Goal: Task Accomplishment & Management: Manage account settings

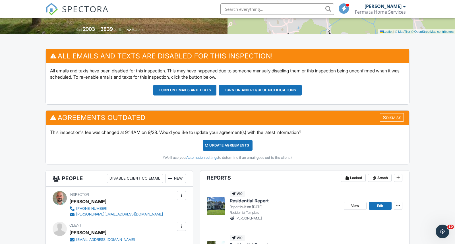
click at [237, 146] on div "Update Agreements" at bounding box center [228, 145] width 50 height 11
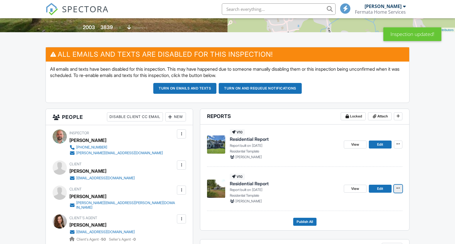
click at [398, 186] on icon at bounding box center [398, 188] width 3 height 4
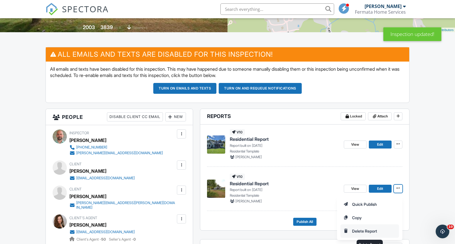
click at [370, 228] on input "Delete Report" at bounding box center [370, 230] width 58 height 13
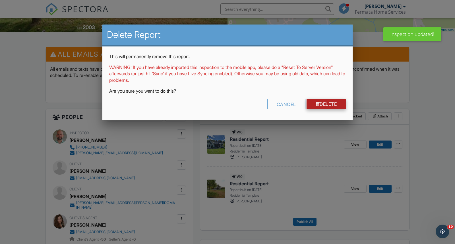
click at [331, 104] on link "Delete" at bounding box center [327, 104] width 40 height 10
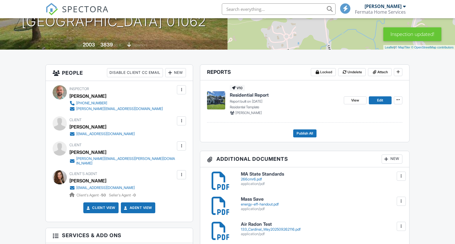
scroll to position [102, 0]
click at [299, 132] on span "Publish All" at bounding box center [305, 133] width 17 height 6
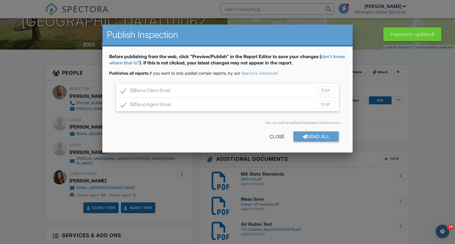
scroll to position [0, 0]
click at [300, 133] on div "Send All" at bounding box center [317, 136] width 46 height 10
